Goal: Check status: Check status

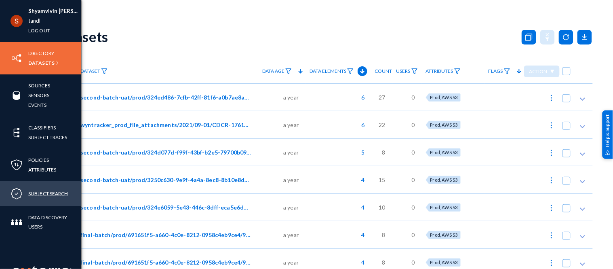
click at [45, 190] on link "Subject Search" at bounding box center [48, 193] width 40 height 9
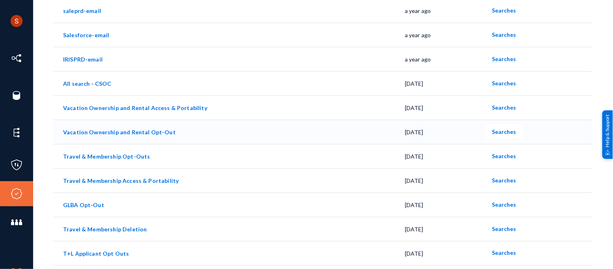
scroll to position [151, 0]
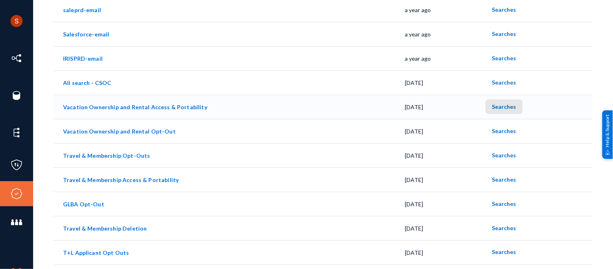
click at [502, 104] on span "Searches" at bounding box center [504, 106] width 24 height 7
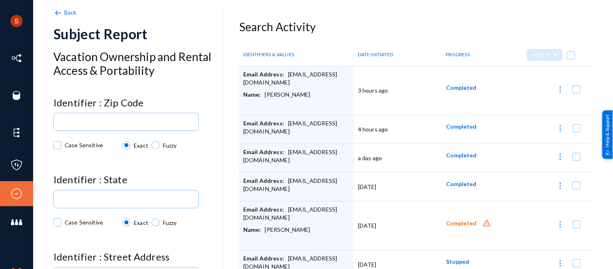
scroll to position [35, 0]
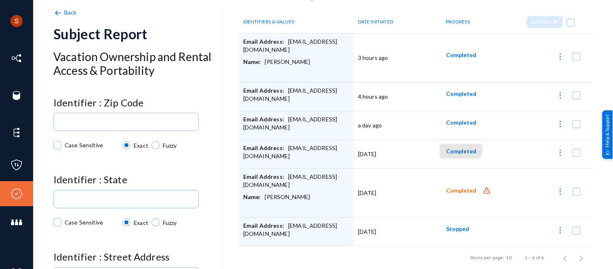
click at [454, 148] on span "Completed" at bounding box center [461, 151] width 30 height 7
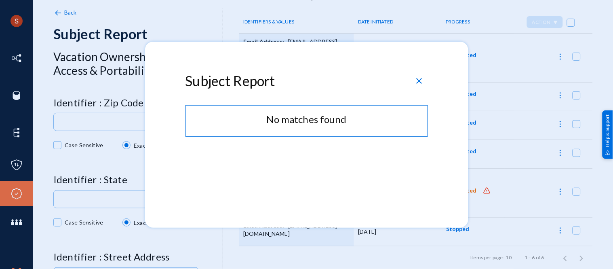
click at [418, 74] on div "close" at bounding box center [419, 80] width 13 height 13
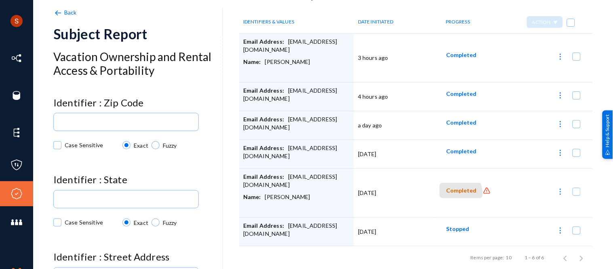
click at [455, 191] on button "Completed" at bounding box center [461, 190] width 43 height 15
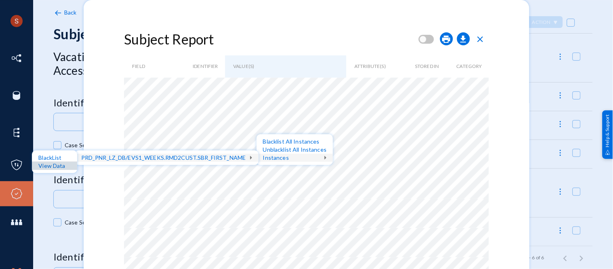
click at [61, 165] on div "View Data" at bounding box center [54, 166] width 45 height 8
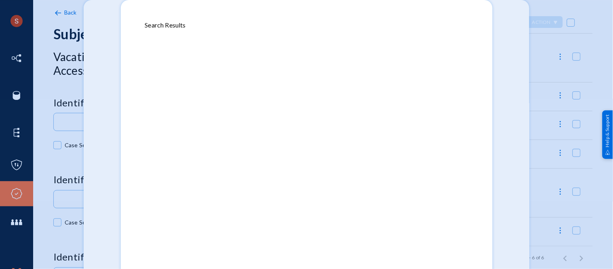
click at [606, 31] on div at bounding box center [306, 134] width 613 height 269
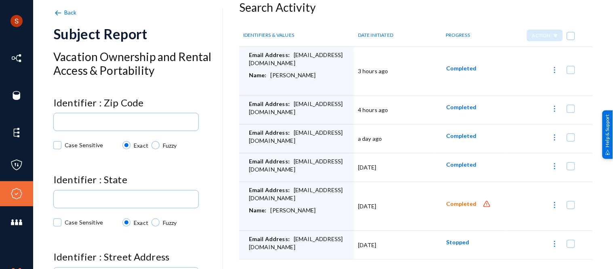
scroll to position [17, 0]
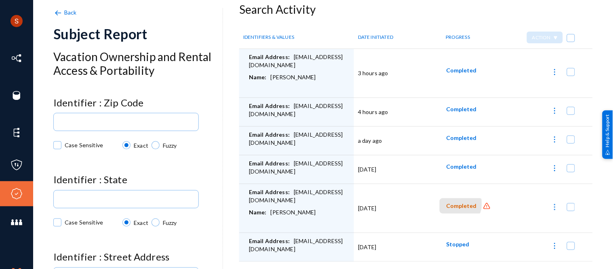
click at [453, 204] on span "Completed" at bounding box center [461, 206] width 30 height 7
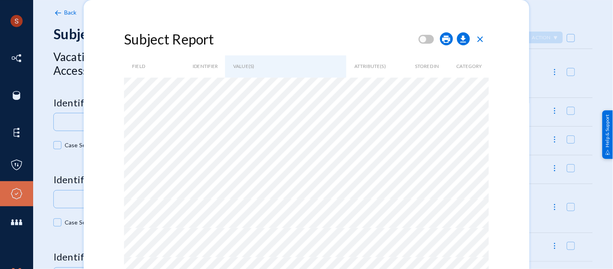
click at [583, 5] on div at bounding box center [306, 134] width 613 height 269
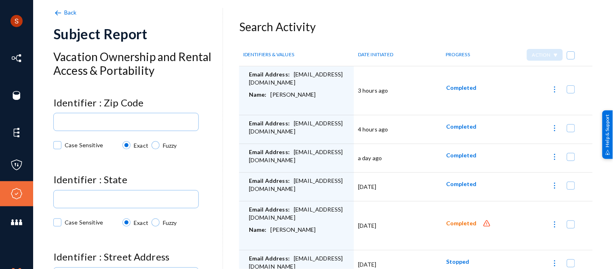
scroll to position [15, 0]
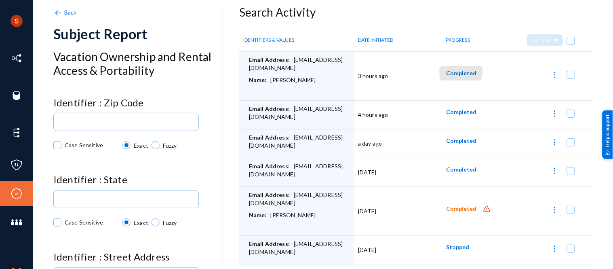
click at [455, 68] on button "Completed" at bounding box center [461, 73] width 43 height 15
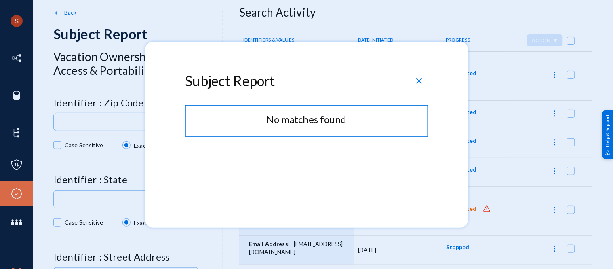
click at [419, 81] on span "close" at bounding box center [420, 81] width 10 height 10
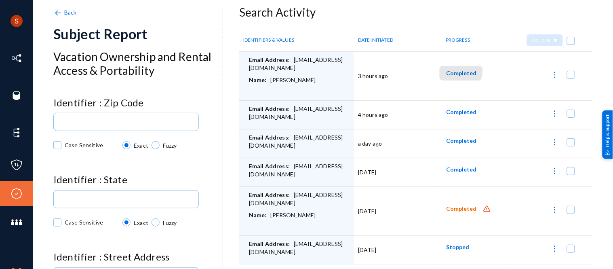
click at [454, 70] on span "Completed" at bounding box center [461, 73] width 30 height 7
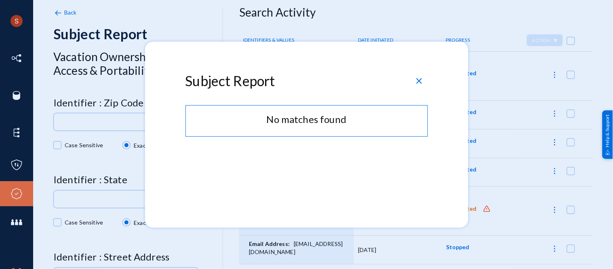
click at [552, 13] on div at bounding box center [306, 134] width 613 height 269
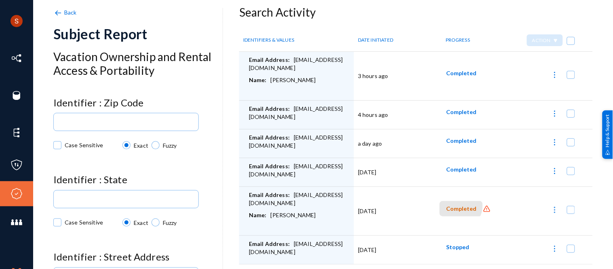
click at [454, 205] on span "Completed" at bounding box center [461, 208] width 30 height 7
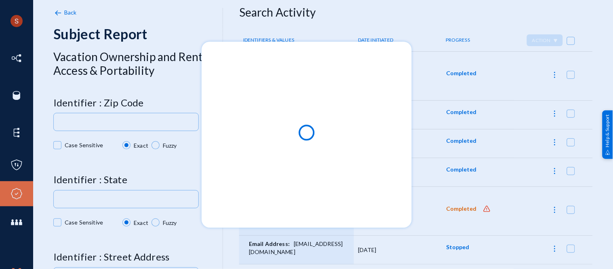
click at [351, 15] on div at bounding box center [306, 134] width 613 height 269
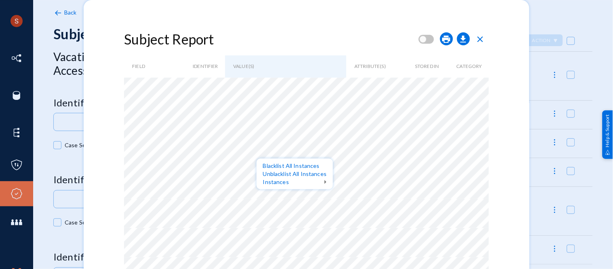
click at [245, 35] on div at bounding box center [306, 134] width 613 height 269
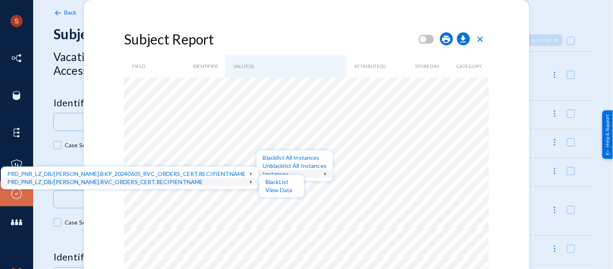
click at [477, 42] on div at bounding box center [306, 134] width 613 height 269
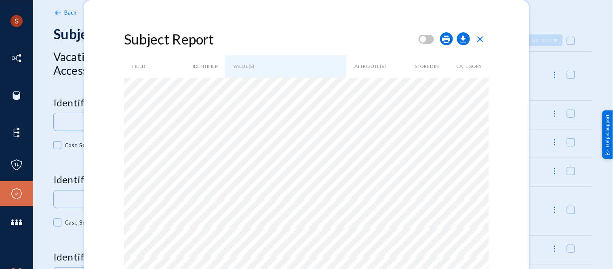
click at [480, 38] on span "close" at bounding box center [481, 39] width 10 height 10
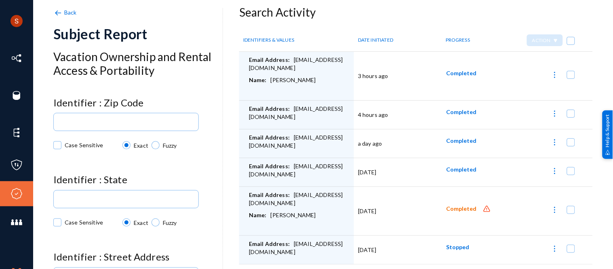
click at [480, 38] on th "PROGRESS" at bounding box center [470, 40] width 69 height 23
click at [324, 18] on h3 "Search Activity" at bounding box center [416, 13] width 354 height 14
click at [458, 205] on span "Completed" at bounding box center [461, 208] width 30 height 7
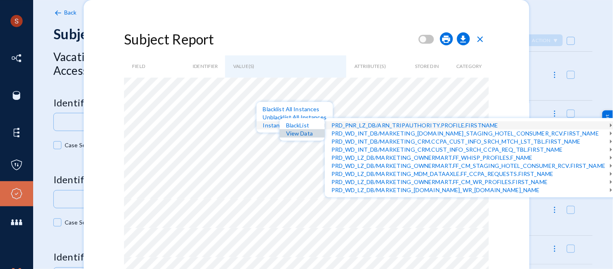
click at [316, 132] on div "View Data" at bounding box center [302, 133] width 45 height 8
